Goal: Information Seeking & Learning: Learn about a topic

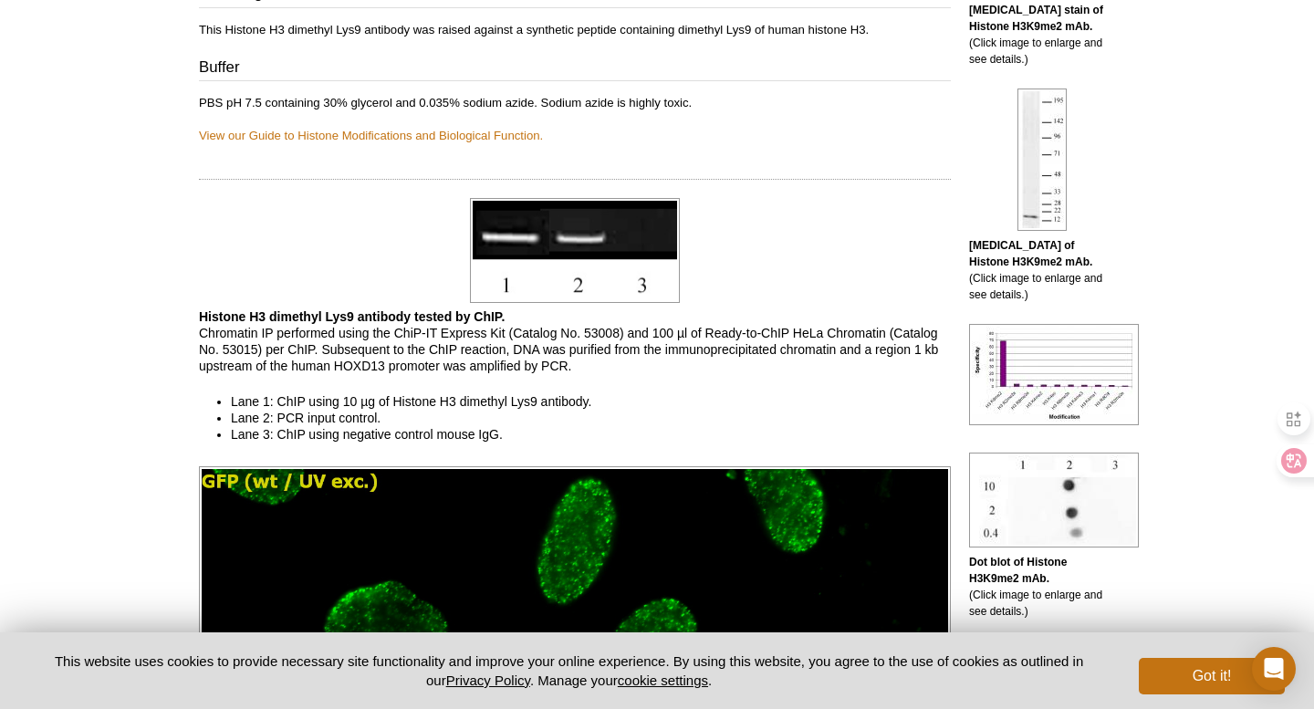
scroll to position [893, 0]
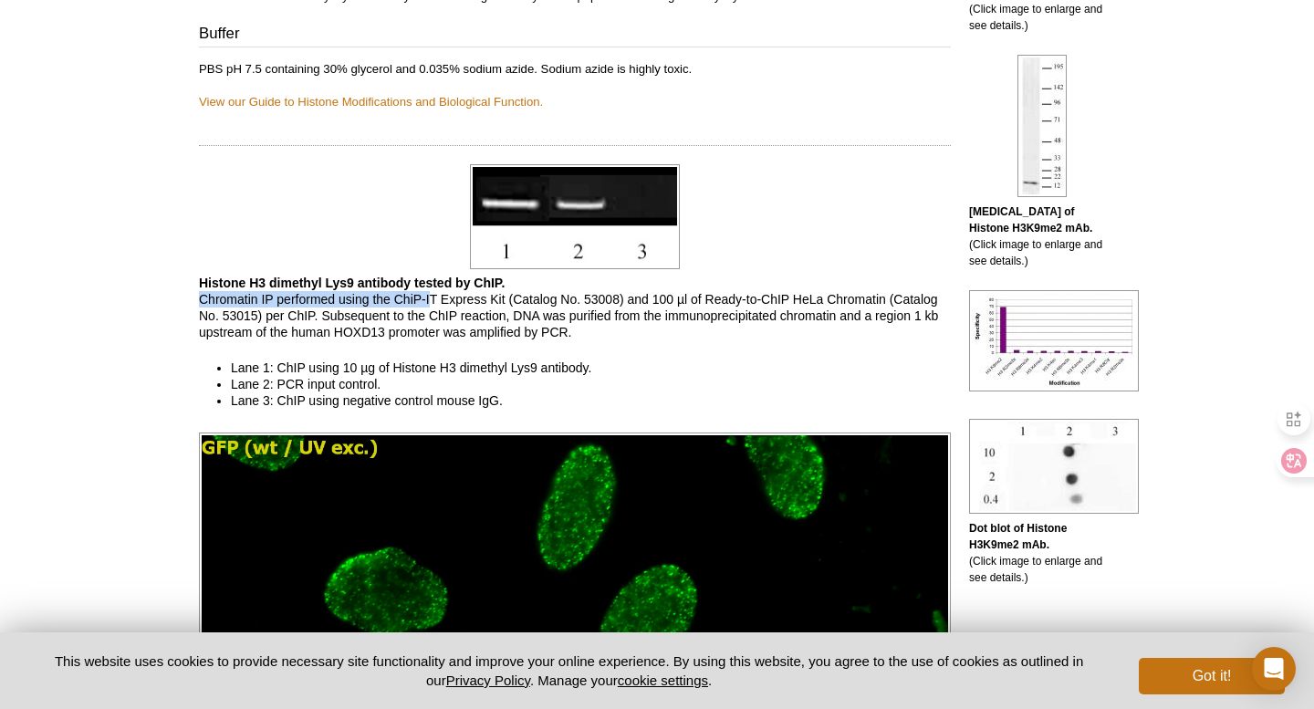
drag, startPoint x: 175, startPoint y: 296, endPoint x: 433, endPoint y: 296, distance: 257.4
click at [563, 299] on p "Histone H3 dimethyl Lys9 antibody tested by ChIP. Chromatin IP performed using …" at bounding box center [575, 308] width 752 height 66
drag, startPoint x: 281, startPoint y: 397, endPoint x: 538, endPoint y: 397, distance: 256.5
click at [538, 397] on li "Lane 3: ChIP using negative control mouse IgG." at bounding box center [581, 401] width 701 height 16
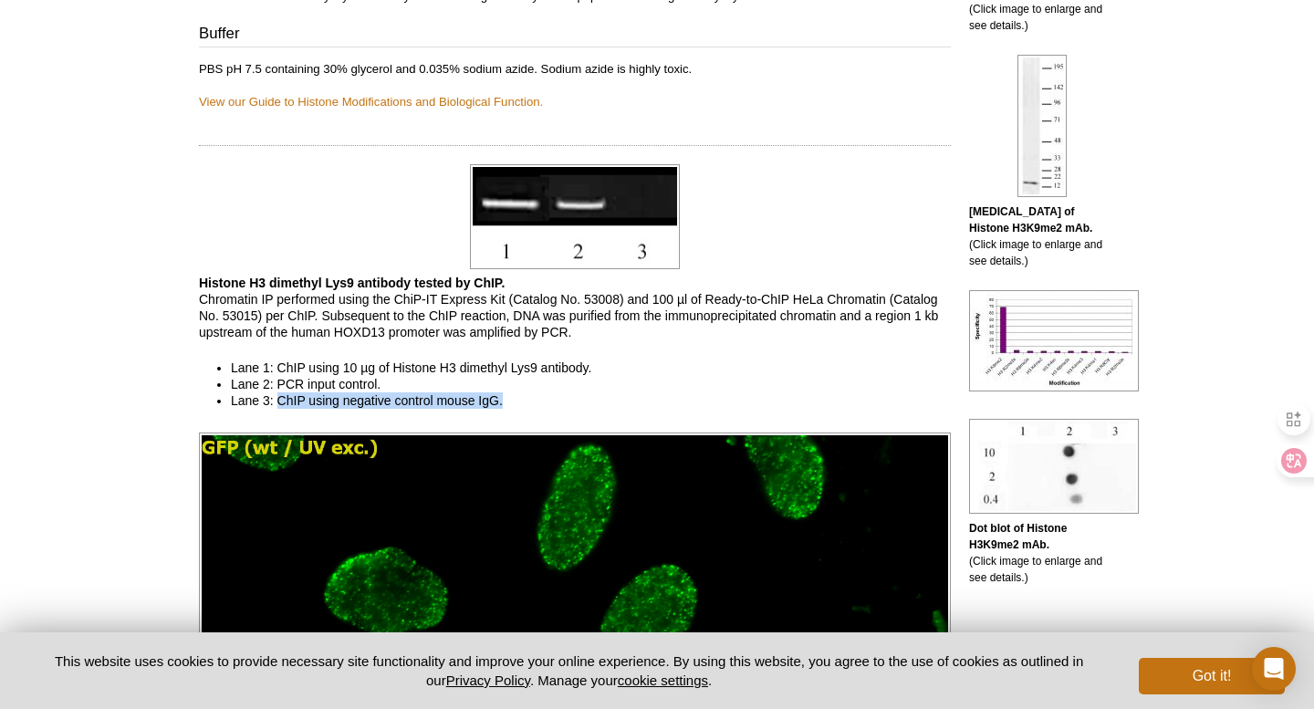
click at [629, 381] on li "Lane 2: PCR input control." at bounding box center [581, 384] width 701 height 16
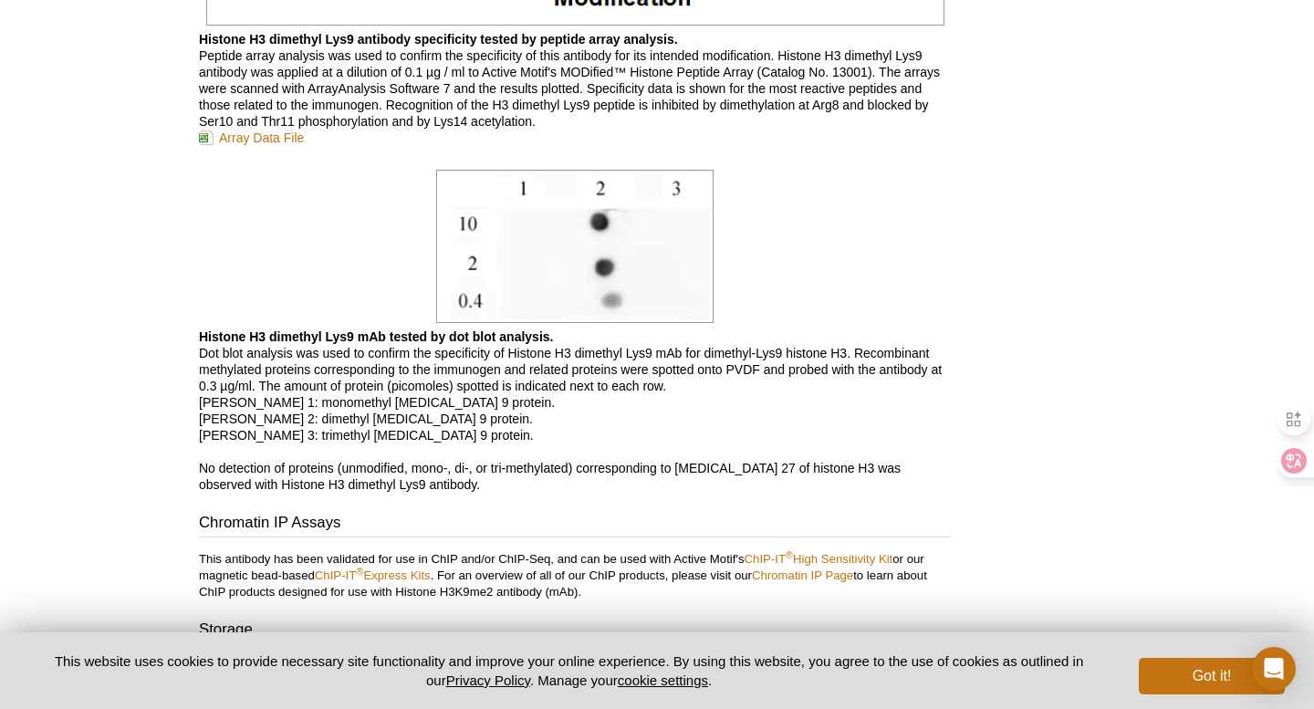
scroll to position [4948, 0]
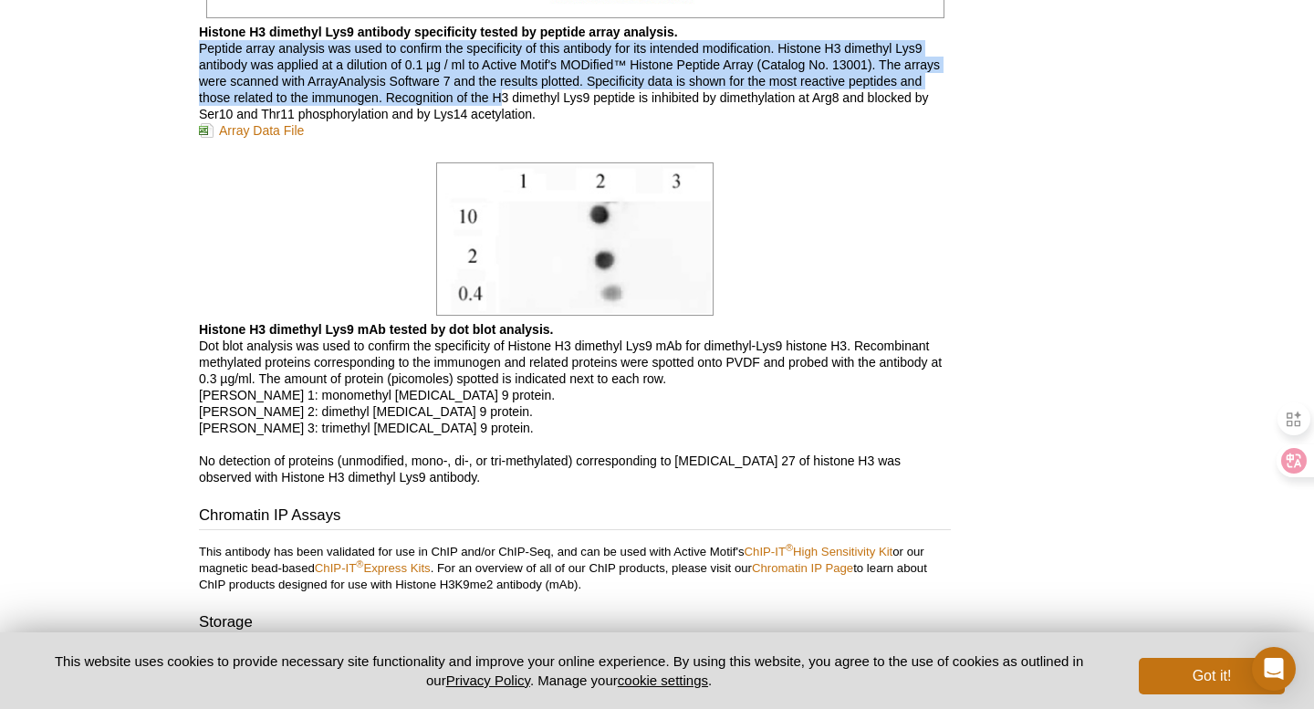
drag, startPoint x: 198, startPoint y: 48, endPoint x: 502, endPoint y: 90, distance: 306.9
click at [827, 79] on p "Histone H3 dimethyl Lys9 antibody specificity tested by peptide array analysis.…" at bounding box center [575, 81] width 752 height 115
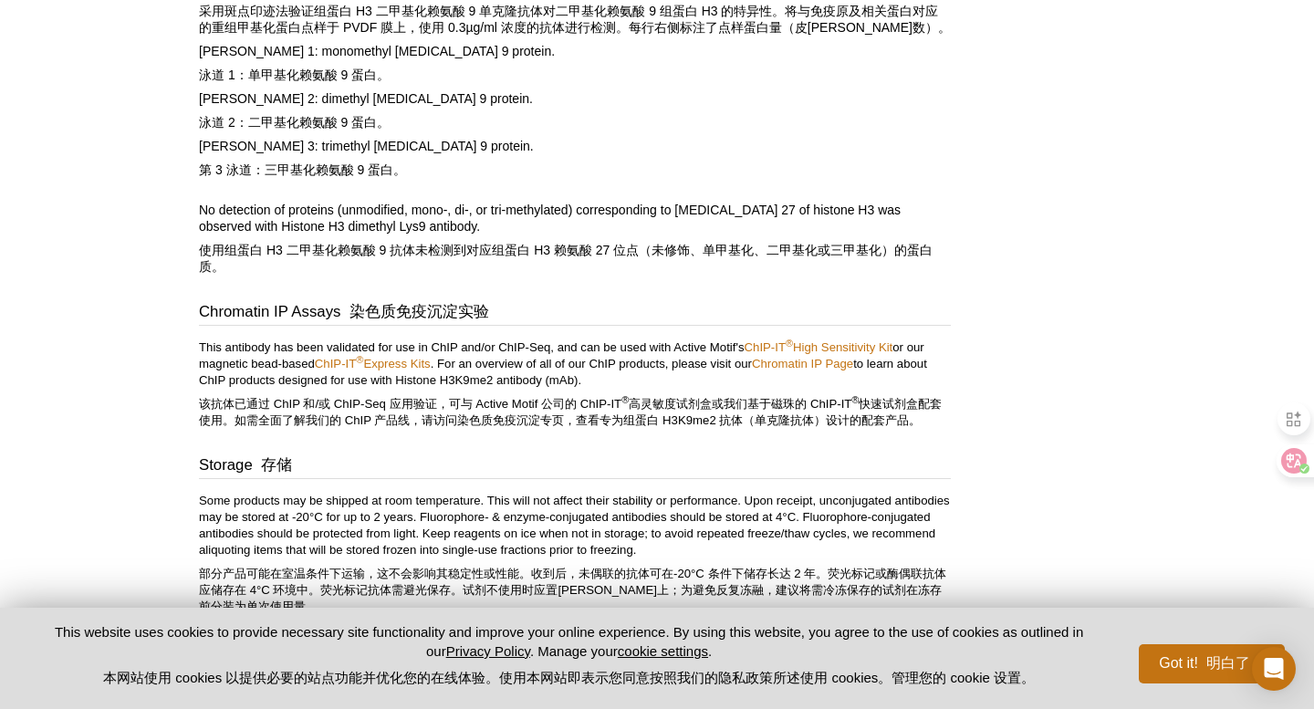
scroll to position [5588, 0]
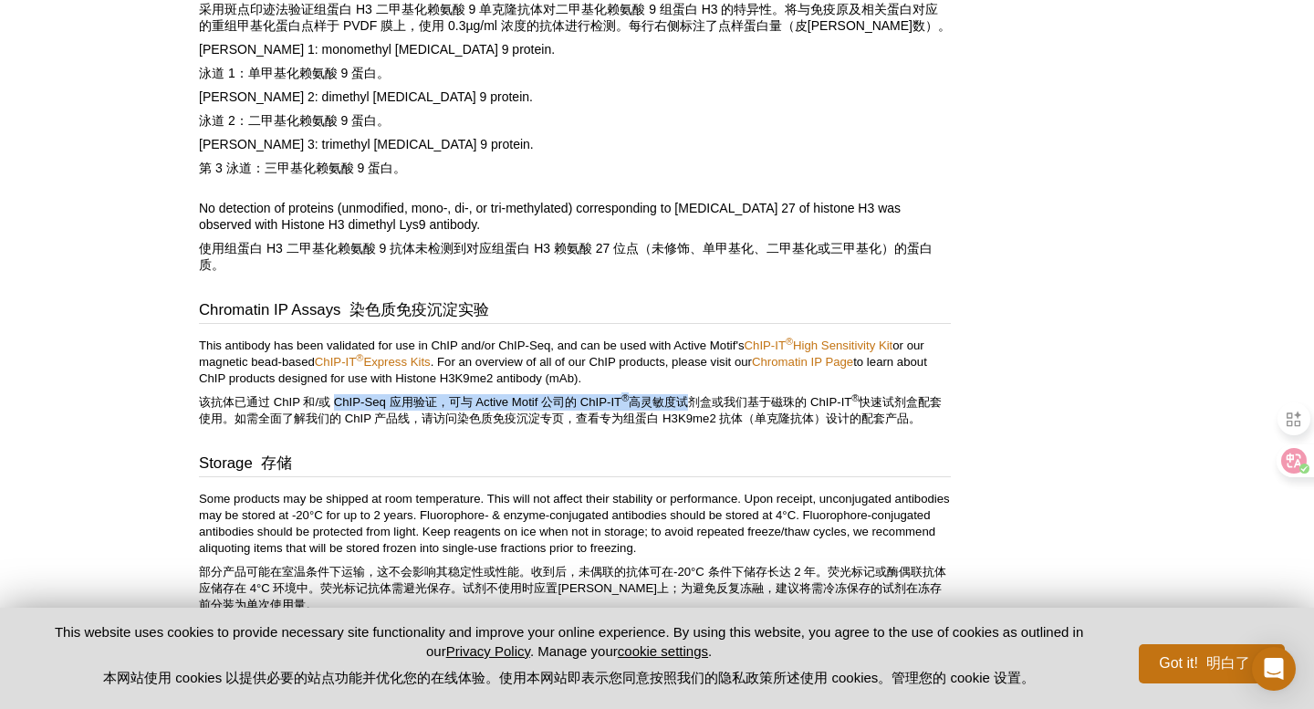
drag, startPoint x: 336, startPoint y: 395, endPoint x: 683, endPoint y: 395, distance: 346.9
click at [683, 395] on font "该抗体已通过 ChIP 和/或 ChIP-Seq 应用验证，可与 Active Motif 公司的 ChIP-IT ® 高灵敏度试剂盒或我们基于磁珠的 ChI…" at bounding box center [570, 410] width 743 height 30
click at [916, 379] on p "This antibody has been validated for use in ChIP and/or ChIP-Seq, and can be us…" at bounding box center [575, 386] width 752 height 97
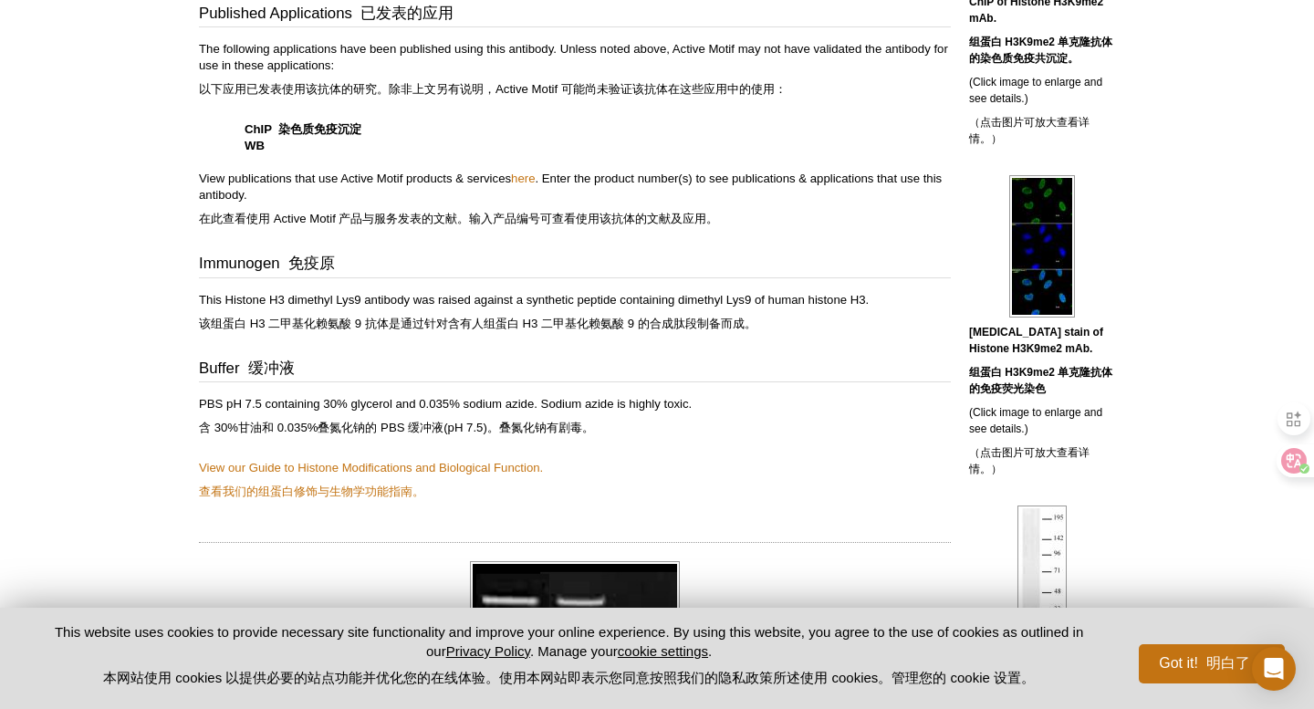
scroll to position [869, 0]
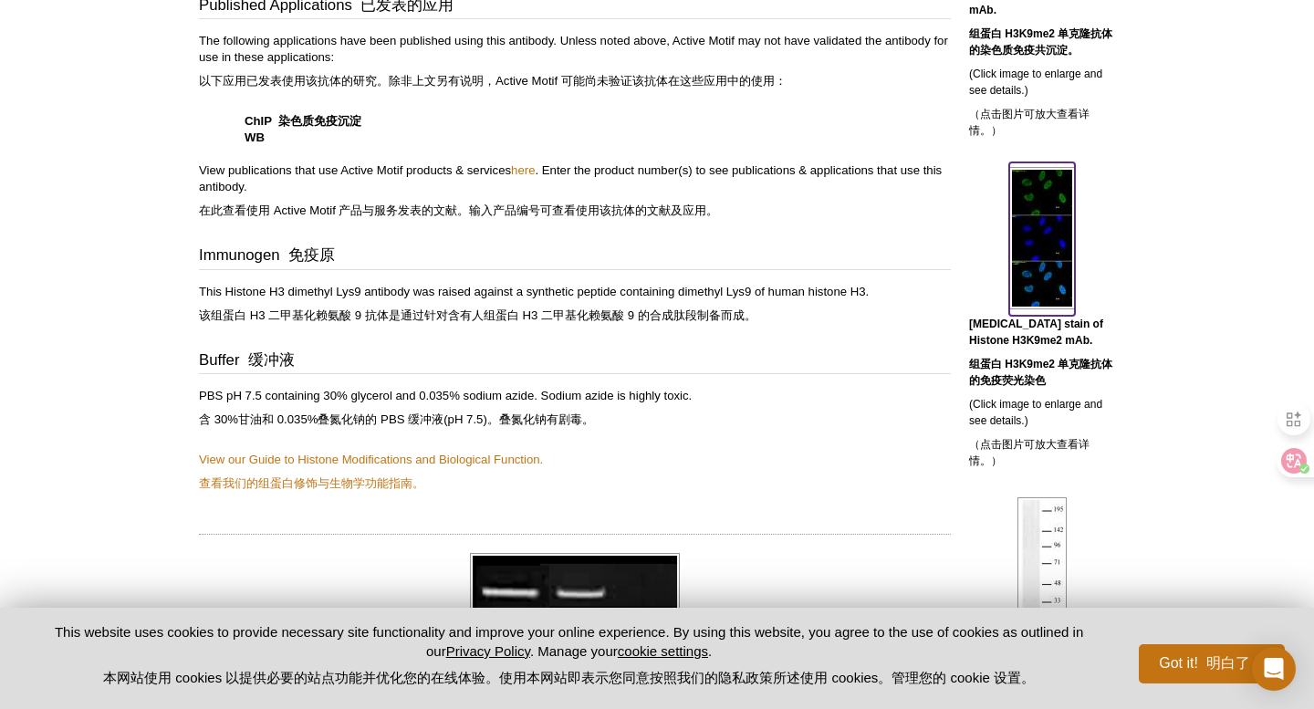
click at [1048, 239] on img at bounding box center [1043, 238] width 66 height 142
